Goal: Task Accomplishment & Management: Complete application form

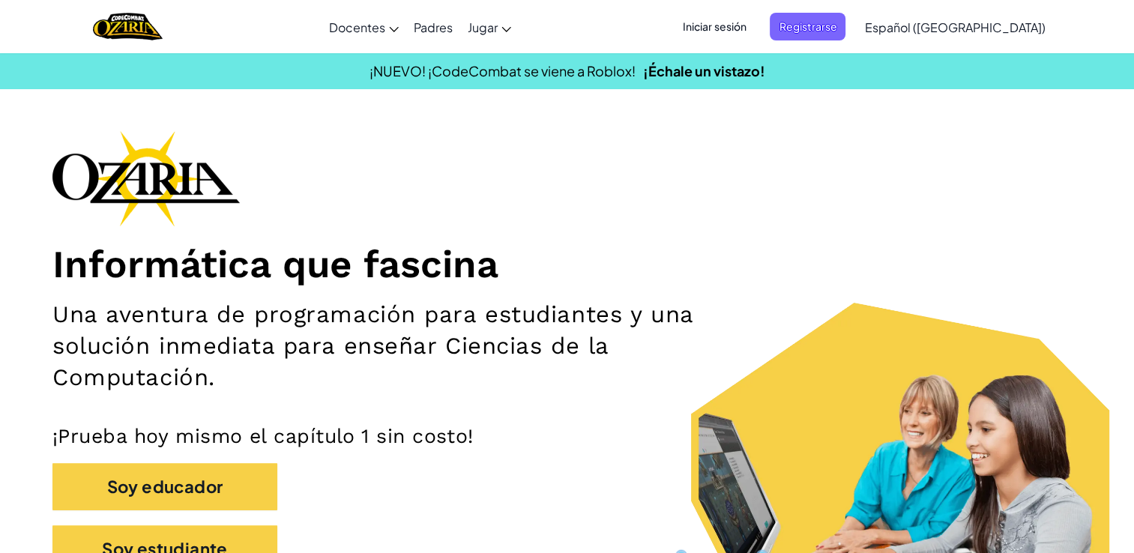
click at [755, 28] on span "Iniciar sesión" at bounding box center [714, 27] width 81 height 28
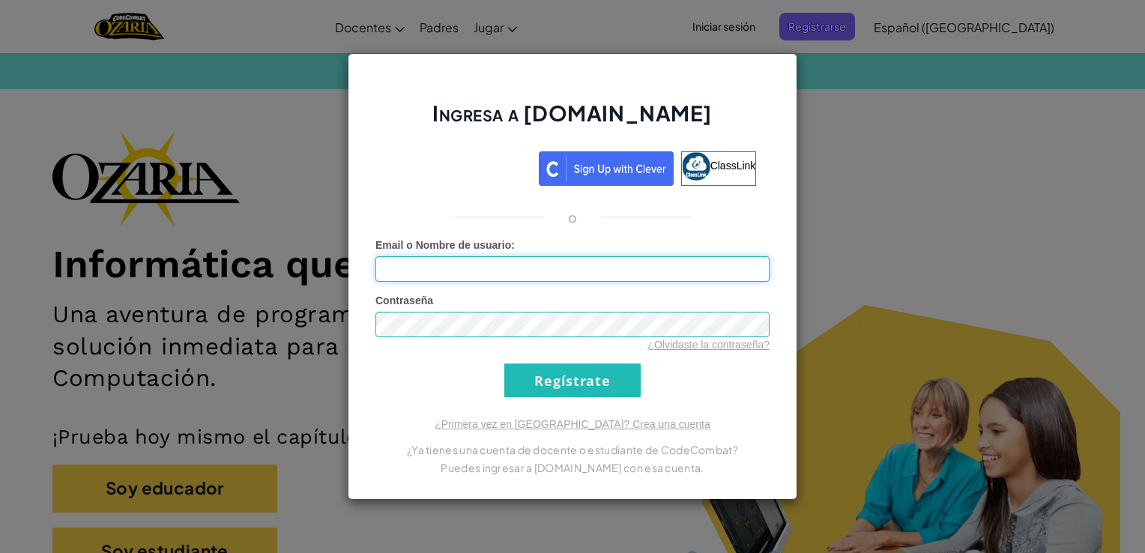
click at [480, 264] on input "Email o Nombre de usuario :" at bounding box center [573, 268] width 394 height 25
click at [216, 233] on div "Ingresa a [DOMAIN_NAME] ClassLink o Error desconocido. Email o Nombre de usuari…" at bounding box center [572, 276] width 1145 height 553
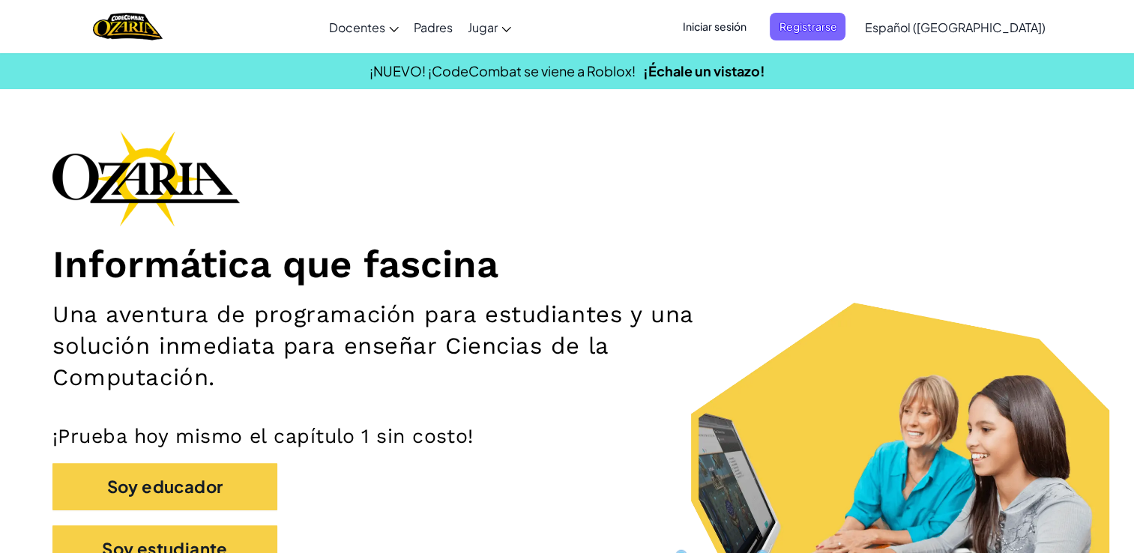
click at [755, 22] on span "Iniciar sesión" at bounding box center [714, 27] width 81 height 28
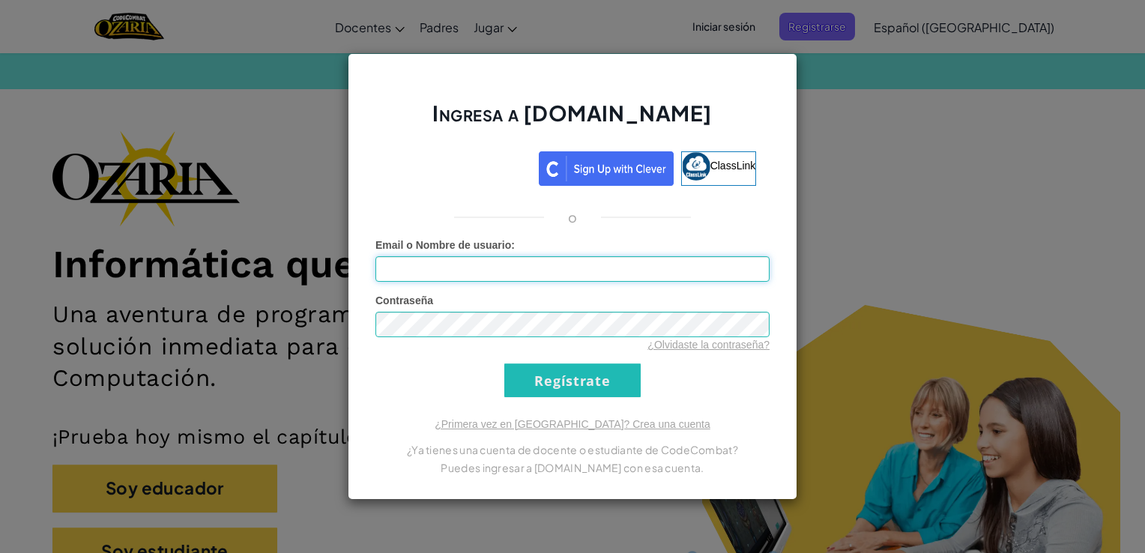
click at [474, 264] on input "Email o Nombre de usuario :" at bounding box center [573, 268] width 394 height 25
type input "[EMAIL_ADDRESS][DOMAIN_NAME]"
click at [603, 367] on input "Regístrate" at bounding box center [572, 381] width 136 height 34
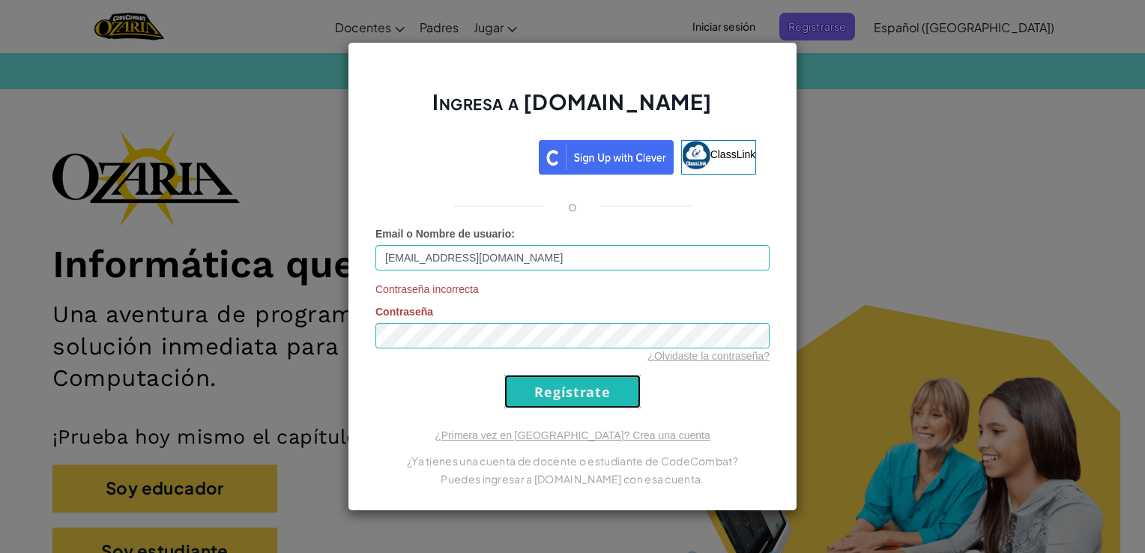
click at [547, 390] on input "Regístrate" at bounding box center [572, 392] width 136 height 34
